Goal: Task Accomplishment & Management: Manage account settings

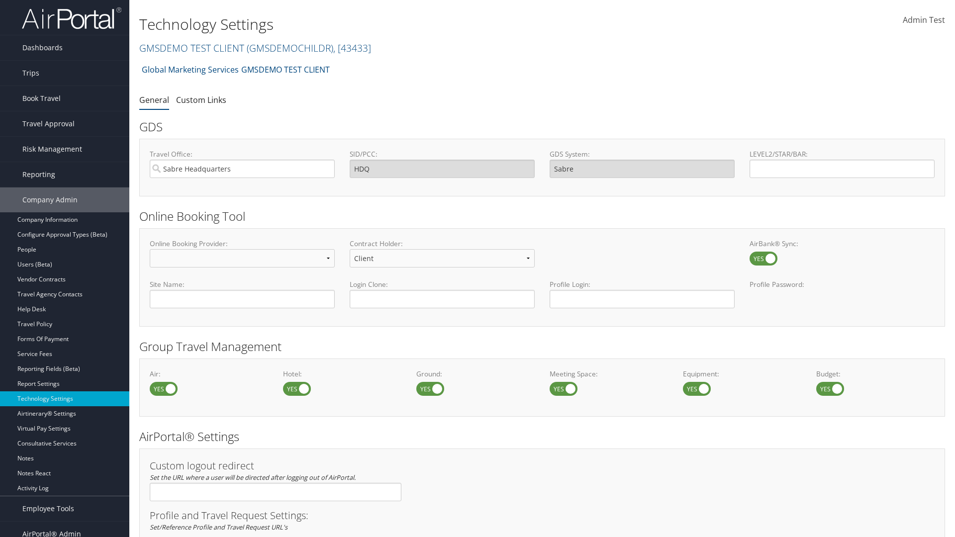
click at [297, 389] on label at bounding box center [297, 389] width 28 height 14
click at [295, 389] on input "checkbox" at bounding box center [291, 390] width 6 height 6
checkbox input "false"
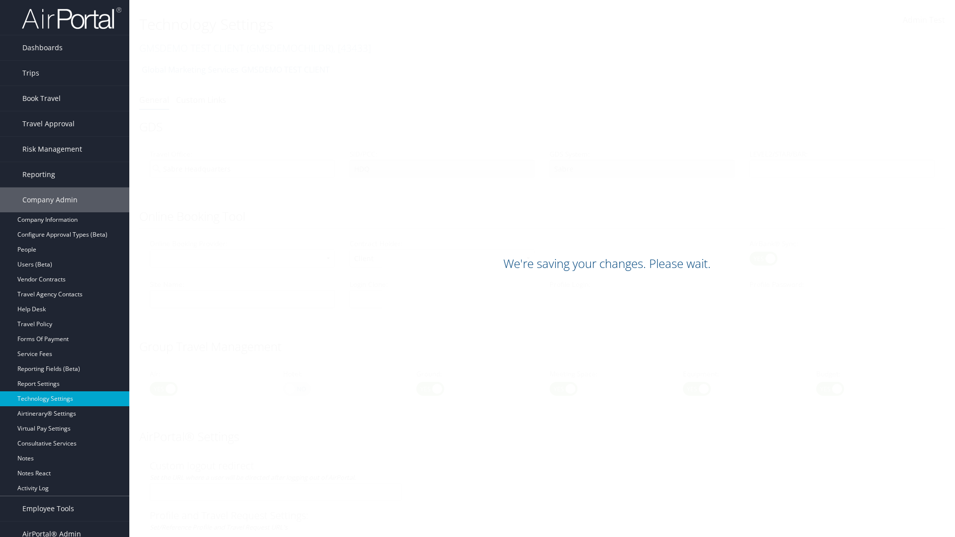
scroll to position [576, 0]
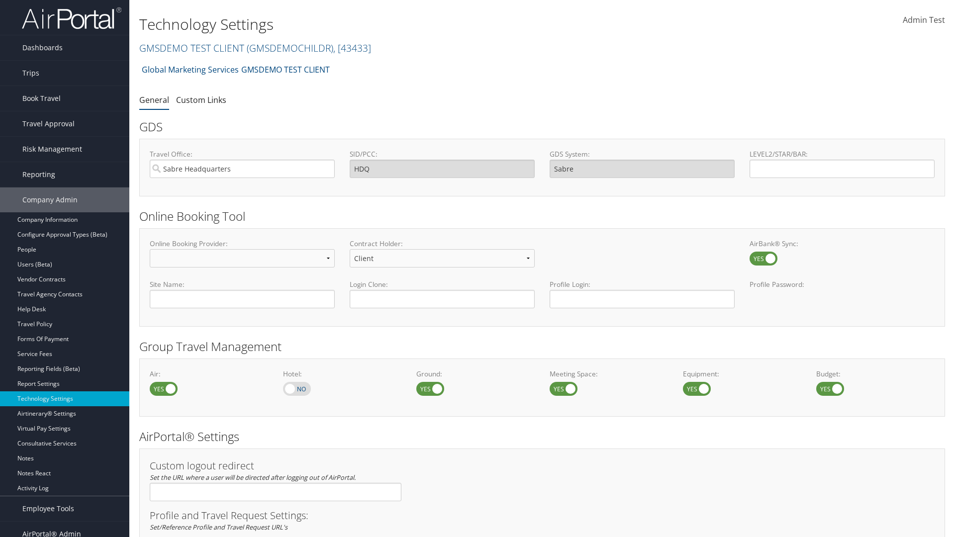
scroll to position [576, 0]
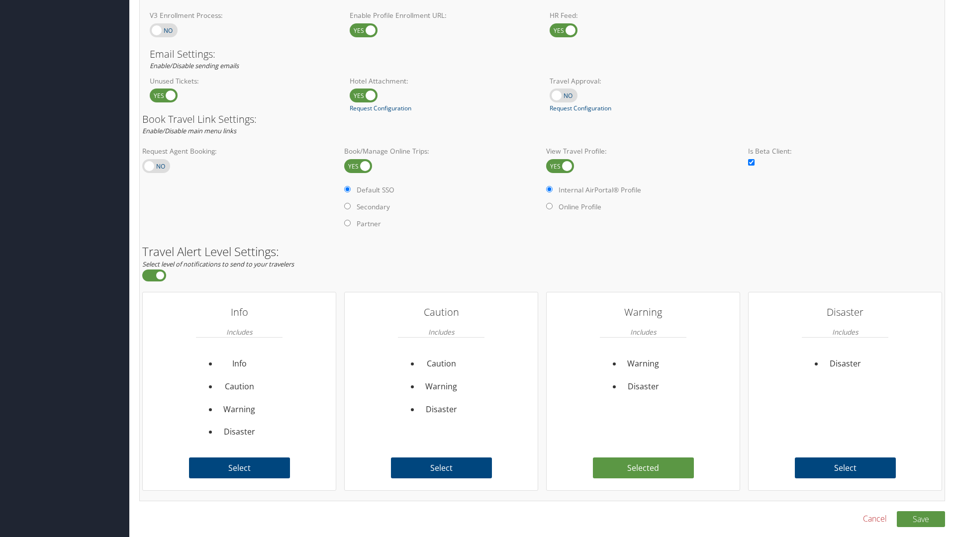
checkbox input "true"
click at [921, 519] on button "Save" at bounding box center [921, 520] width 48 height 16
